Goal: Communication & Community: Ask a question

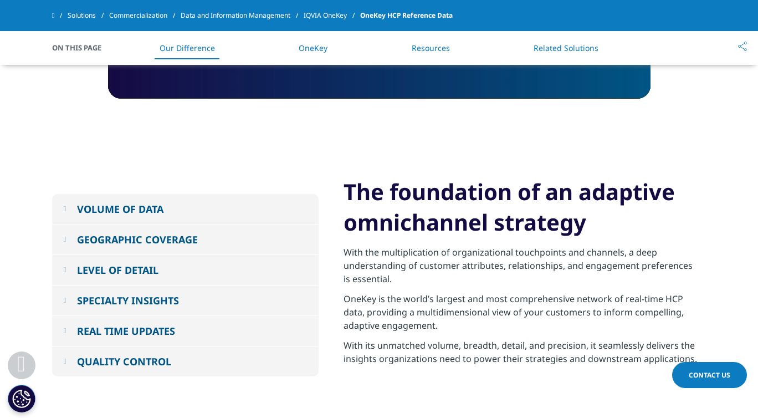
click at [718, 376] on span "Contact Us" at bounding box center [710, 374] width 42 height 9
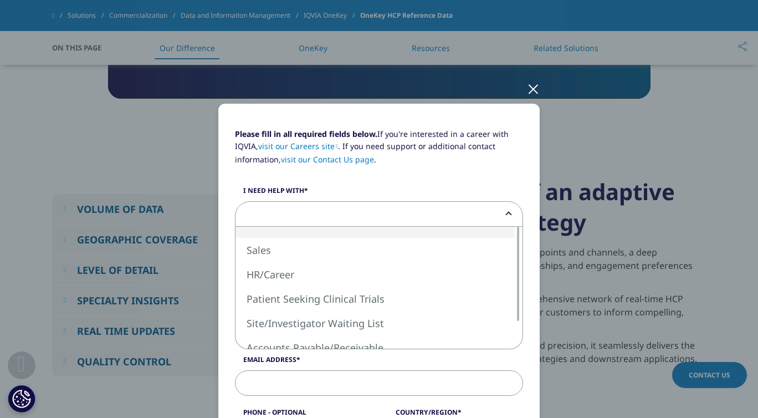
click at [360, 211] on span at bounding box center [379, 214] width 287 height 25
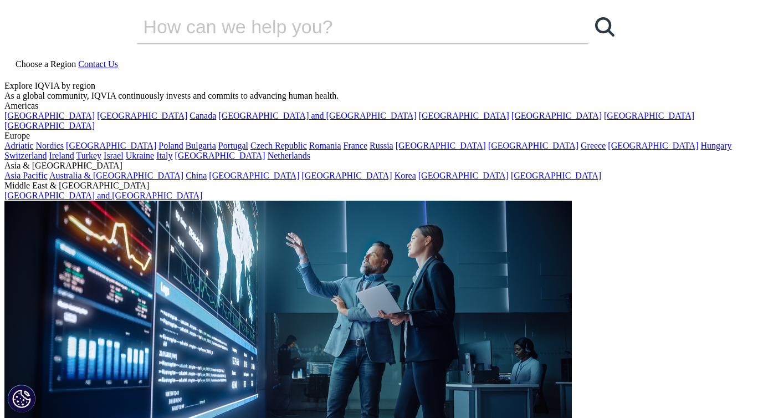
click at [118, 59] on link "Contact Us" at bounding box center [98, 63] width 40 height 9
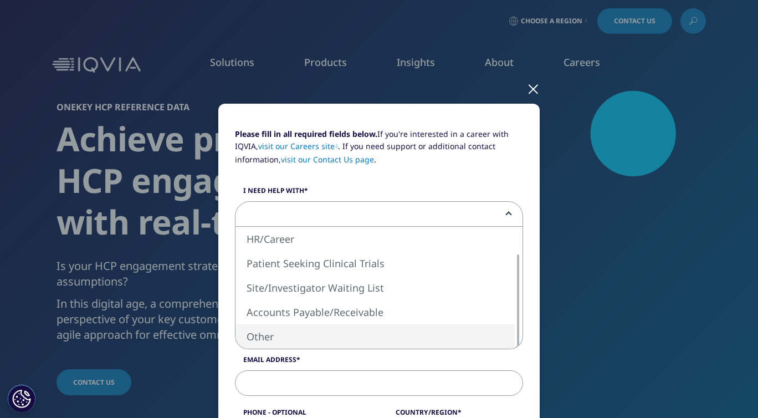
select select "Other"
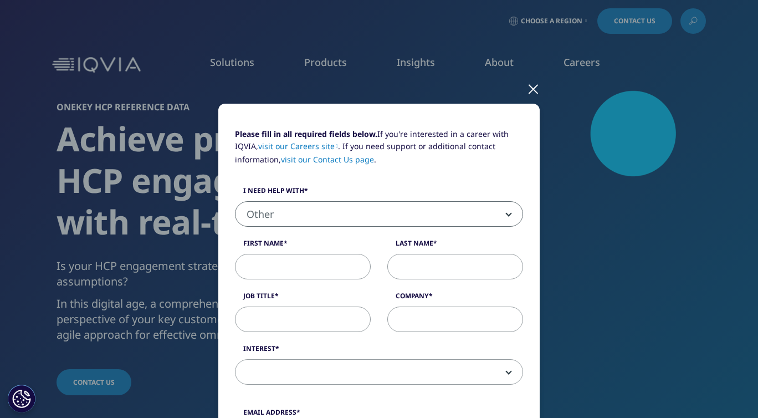
click at [318, 271] on input "First Name" at bounding box center [303, 266] width 136 height 25
type input "Jessica"
type input "Calihan"
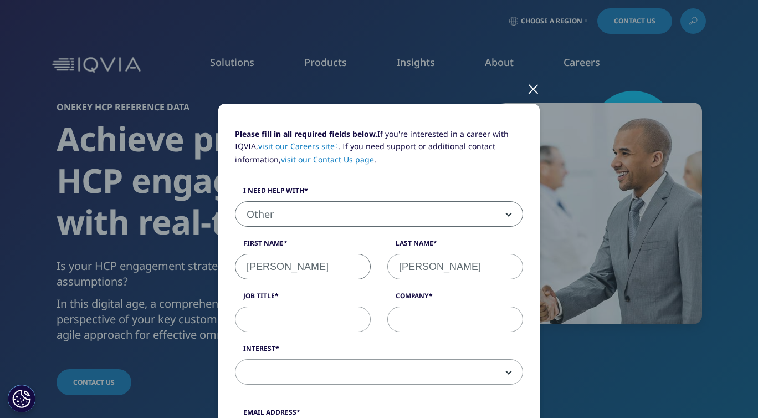
type input "jesscalihan@gmail.com"
type input "5855220111"
select select "[GEOGRAPHIC_DATA]"
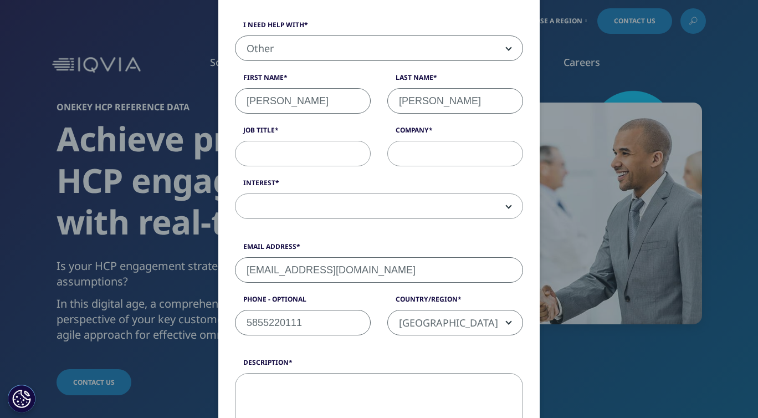
scroll to position [165, 0]
click at [337, 155] on input "Job Title" at bounding box center [303, 154] width 136 height 25
type input "I"
type input "P"
type input "Attending Physician"
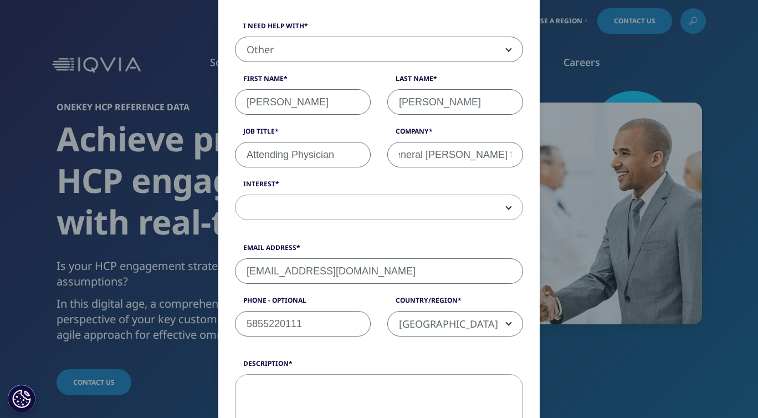
scroll to position [0, 44]
type input "Mass General Brigham for Children"
click at [290, 209] on span at bounding box center [379, 207] width 287 height 25
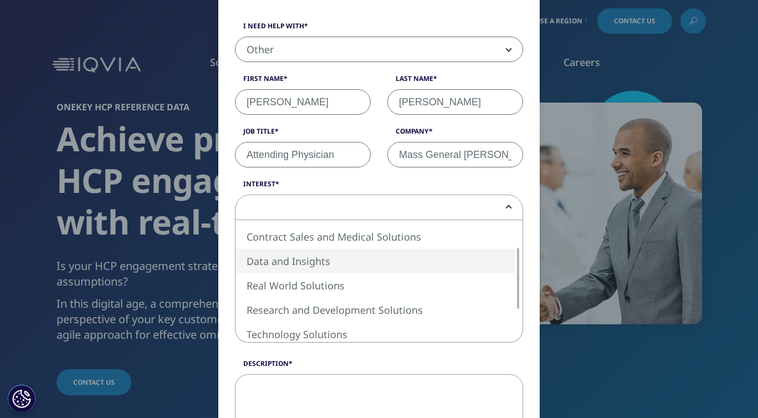
select select "Data and Insights"
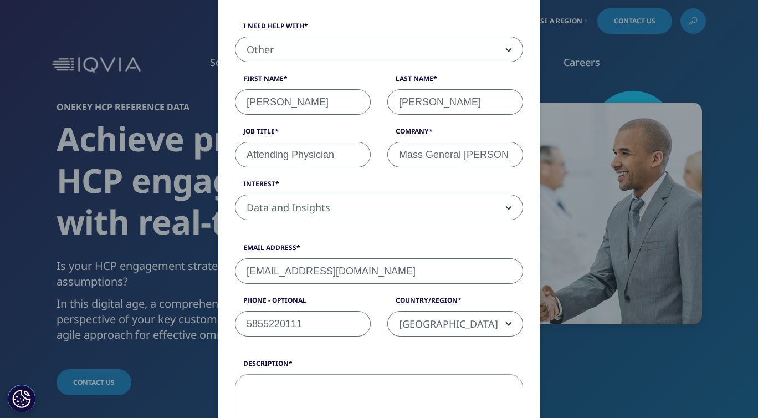
click at [313, 263] on input "jesscalihan@gmail.com" at bounding box center [379, 270] width 288 height 25
type input "jcalihan@mgh.harvard.edu"
type input "585-406-0111"
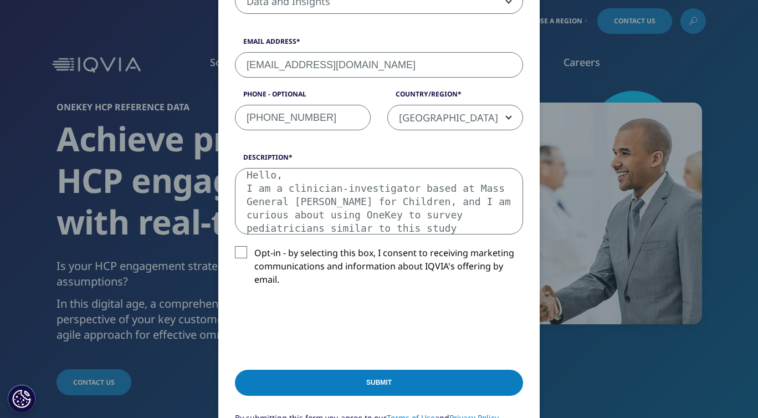
scroll to position [19, 0]
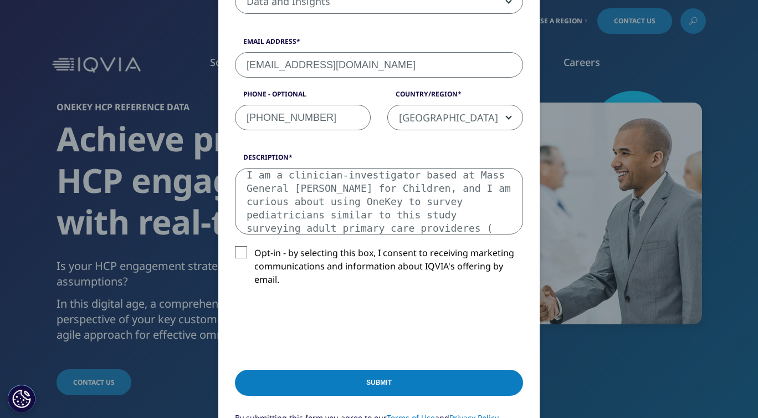
paste textarea "doi: 10.1016/j.gim.2023.100800"
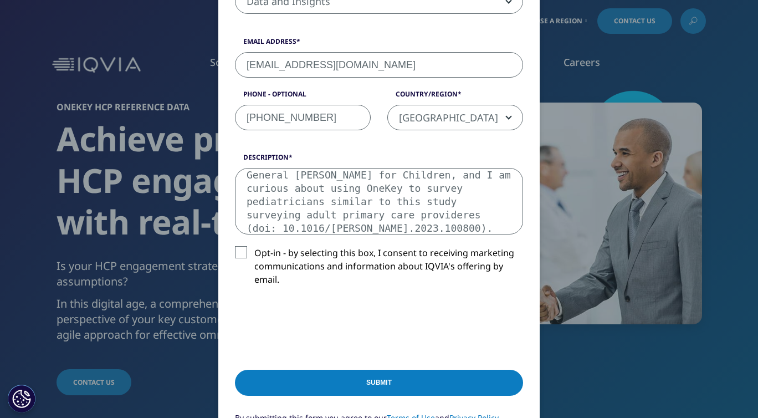
click at [473, 215] on textarea "Hello, I am a clinician-investigator based at Mass General Brigham for Children…" at bounding box center [379, 201] width 288 height 66
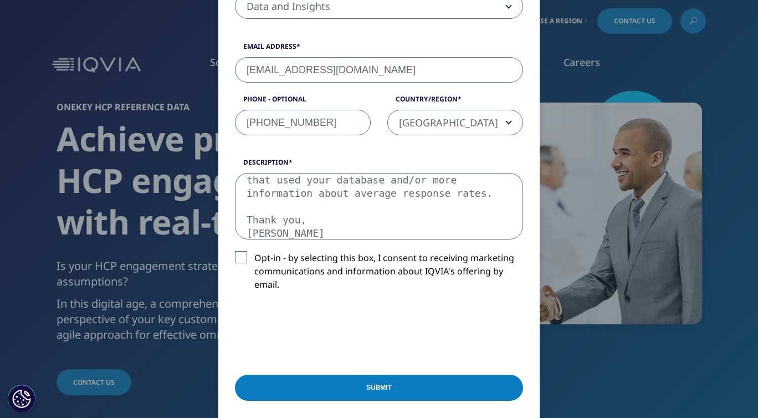
scroll to position [365, 0]
type textarea "Hello, I am a clinician-investigator based at Mass General Brigham for Children…"
click at [377, 391] on input "Submit" at bounding box center [379, 388] width 288 height 26
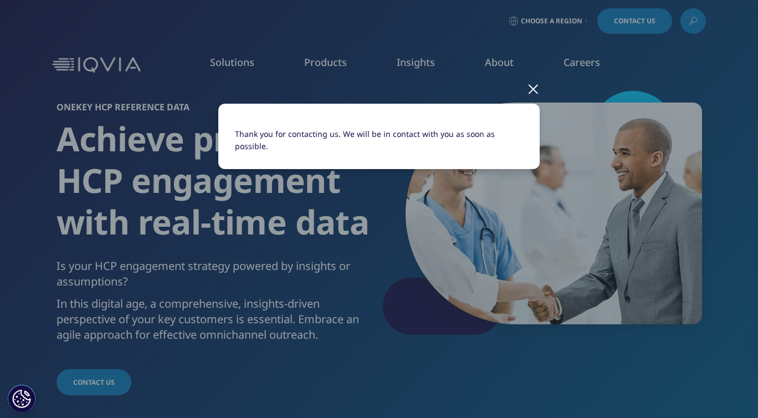
scroll to position [0, 0]
